Goal: Task Accomplishment & Management: Use online tool/utility

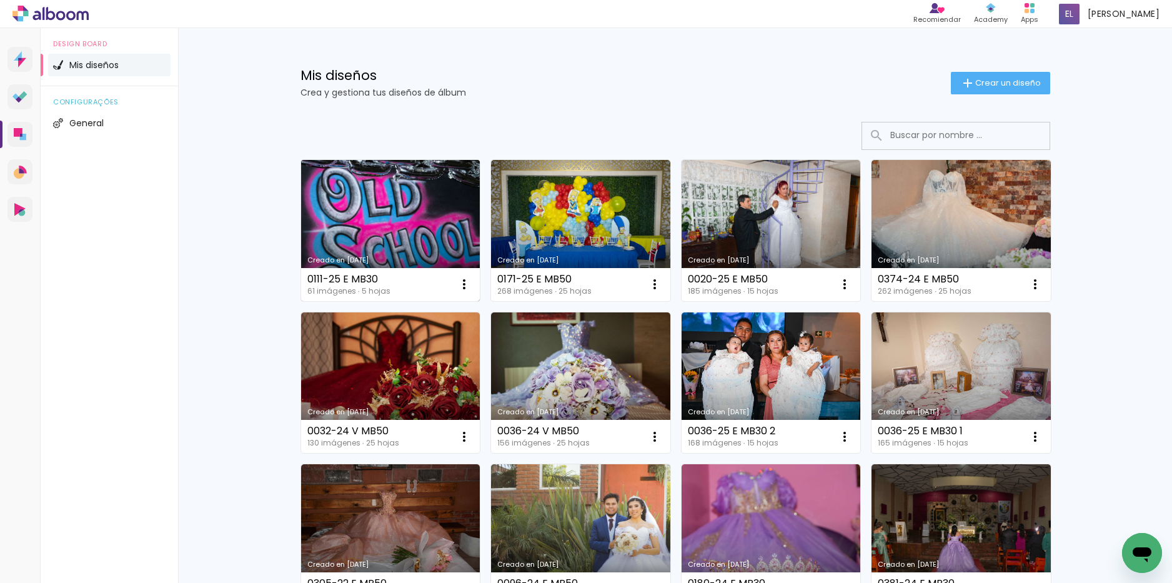
click at [377, 205] on link "Creado en [DATE]" at bounding box center [390, 230] width 179 height 141
